Goal: Task Accomplishment & Management: Use online tool/utility

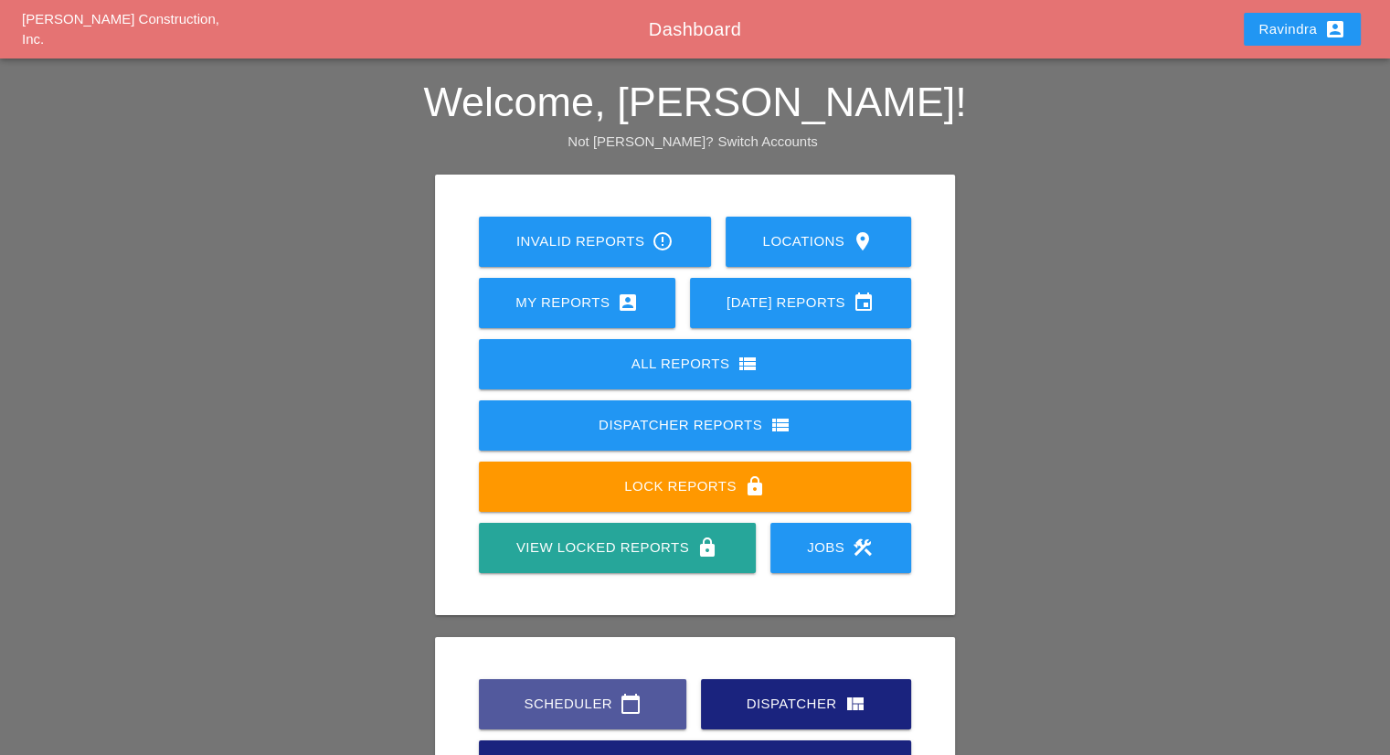
click at [616, 693] on div "Scheduler calendar_today" at bounding box center [582, 704] width 149 height 22
